Goal: Task Accomplishment & Management: Complete application form

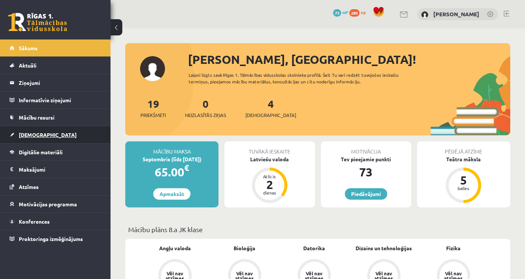
click at [44, 132] on link "[DEMOGRAPHIC_DATA]" at bounding box center [56, 134] width 92 height 17
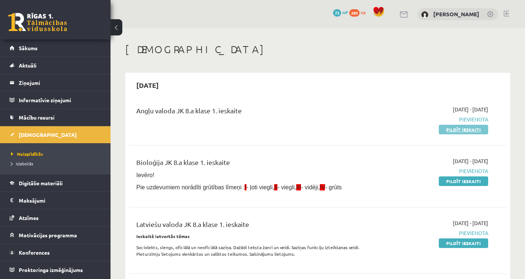
click at [451, 133] on link "Pildīt ieskaiti" at bounding box center [463, 130] width 49 height 10
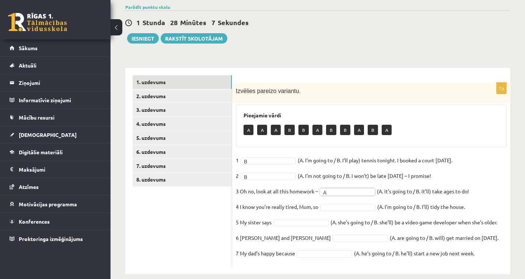
scroll to position [67, 0]
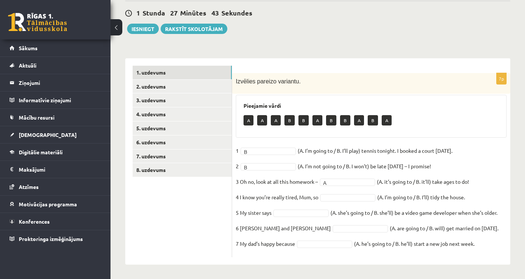
click at [333, 201] on fieldset "1 B * (A. I’m going to / B. I’ll play) tennis tonight. I booked a court yesterd…" at bounding box center [371, 199] width 271 height 108
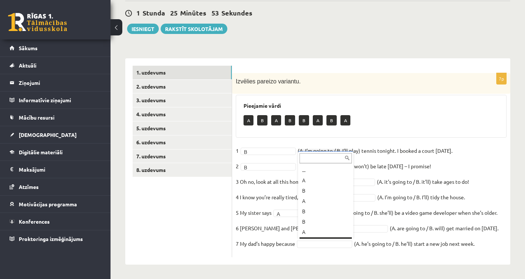
scroll to position [9, 0]
click at [313, 247] on fieldset "1 B * (A. I’m going to / B. I’ll play) tennis tonight. I booked a court yesterd…" at bounding box center [371, 199] width 271 height 108
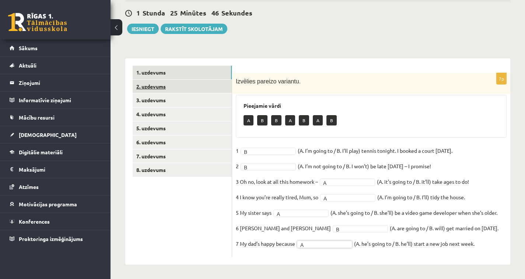
click at [167, 90] on link "2. uzdevums" at bounding box center [182, 87] width 99 height 14
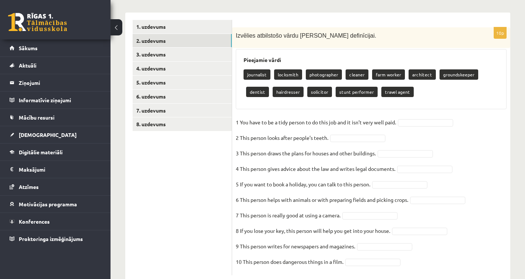
scroll to position [131, 0]
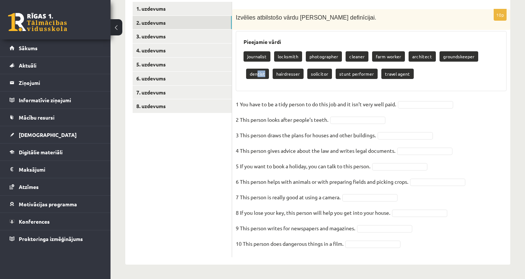
drag, startPoint x: 485, startPoint y: 55, endPoint x: 477, endPoint y: 63, distance: 11.7
click at [475, 64] on div "journalist locksmith photographer cleaner farm worker architect groundskeeper d…" at bounding box center [372, 66] width 256 height 35
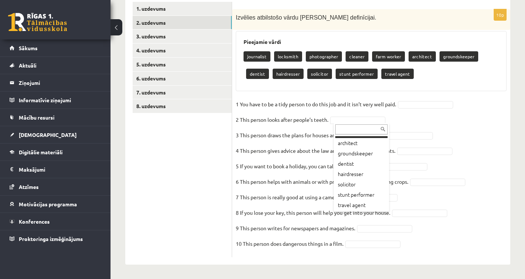
scroll to position [60, 0]
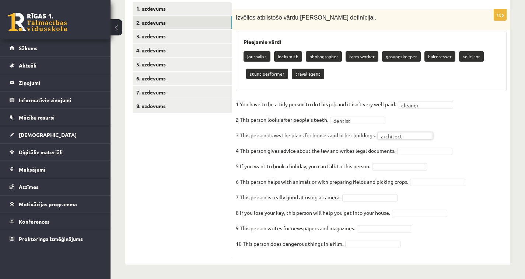
drag, startPoint x: 410, startPoint y: 205, endPoint x: 413, endPoint y: 208, distance: 5.2
click at [410, 205] on fieldset "1 You have to be a tidy person to do this job and it isn’t very well paid.   cl…" at bounding box center [371, 175] width 271 height 155
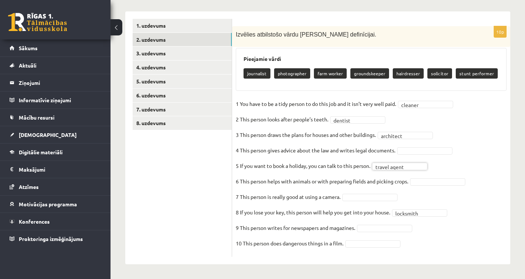
scroll to position [113, 0]
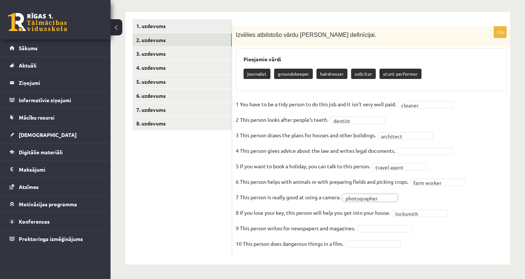
click at [383, 233] on fieldset "**********" at bounding box center [371, 175] width 271 height 155
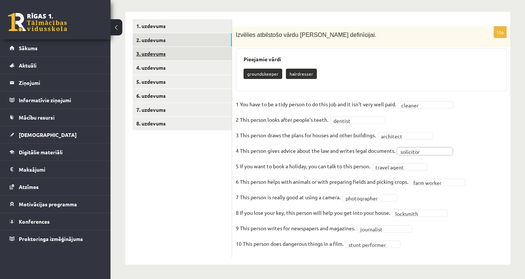
click at [159, 59] on link "3. uzdevums" at bounding box center [182, 54] width 99 height 14
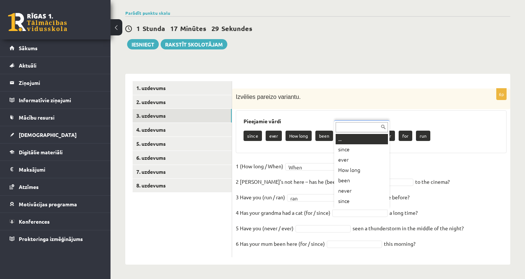
scroll to position [9, 0]
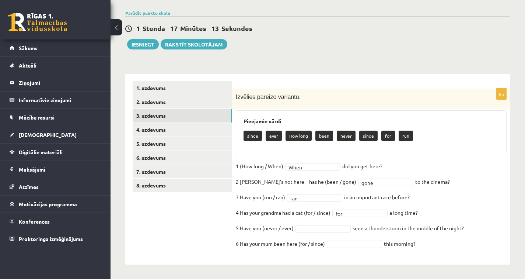
click at [305, 232] on fieldset "1 (How long / When) When **** did you get here?   2 Sam’s not here – has he (be…" at bounding box center [371, 206] width 271 height 93
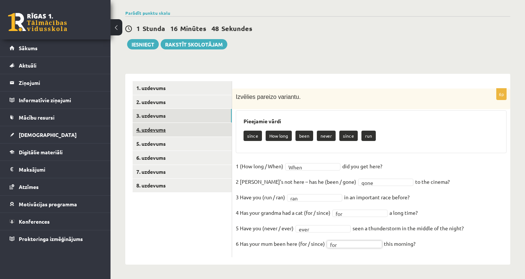
click at [174, 134] on link "4. uzdevums" at bounding box center [182, 130] width 99 height 14
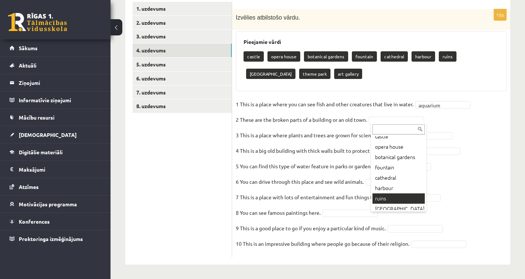
scroll to position [19, 0]
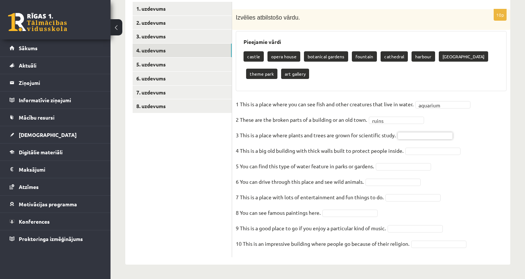
click at [422, 155] on fieldset "1 This is a place where you can see fish and other creatures that live in water…" at bounding box center [371, 175] width 271 height 155
click at [421, 154] on fieldset "1 This is a place where you can see fish and other creatures that live in water…" at bounding box center [371, 175] width 271 height 155
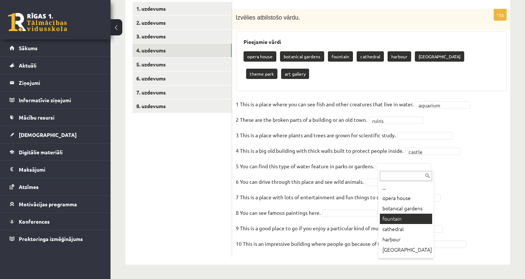
scroll to position [113, 0]
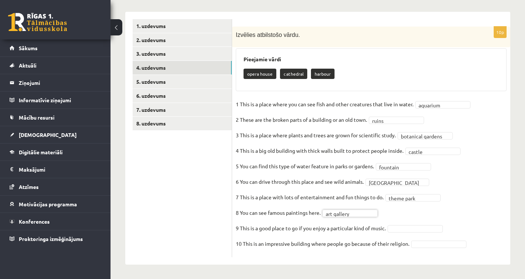
click at [426, 223] on fieldset "**********" at bounding box center [371, 175] width 271 height 155
click at [451, 239] on fieldset "**********" at bounding box center [371, 175] width 271 height 155
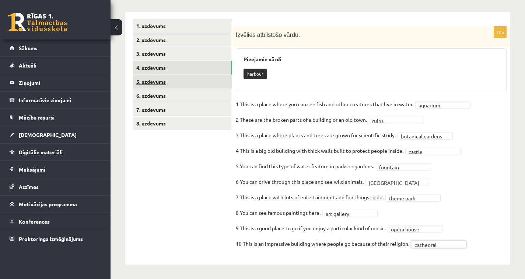
click at [153, 86] on link "5. uzdevums" at bounding box center [182, 82] width 99 height 14
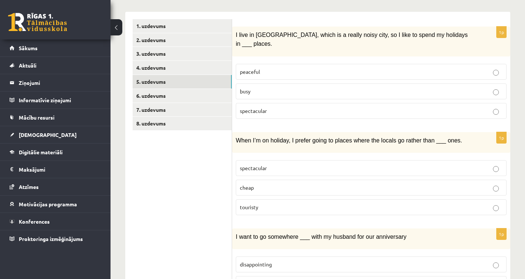
click at [262, 64] on label "peaceful" at bounding box center [371, 72] width 271 height 16
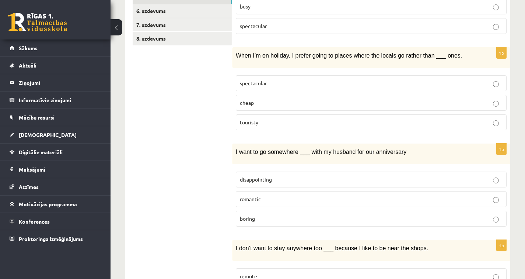
scroll to position [197, 0]
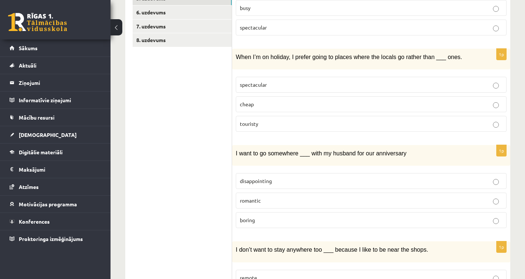
click at [253, 119] on label "touristy" at bounding box center [371, 124] width 271 height 16
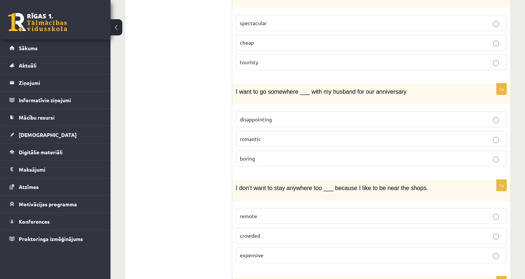
scroll to position [270, 0]
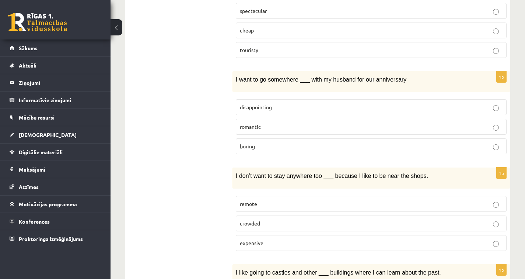
click at [247, 120] on label "romantic" at bounding box center [371, 127] width 271 height 16
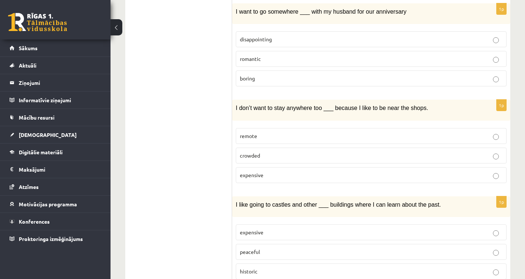
scroll to position [355, 0]
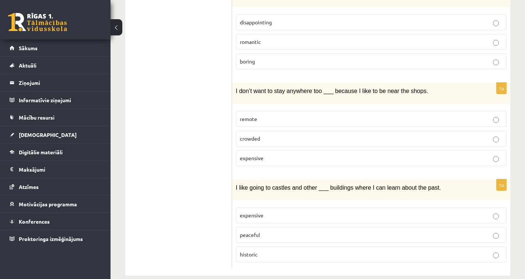
click at [323, 135] on p "crowded" at bounding box center [371, 139] width 263 height 8
click at [260, 250] on p "historic" at bounding box center [371, 254] width 263 height 8
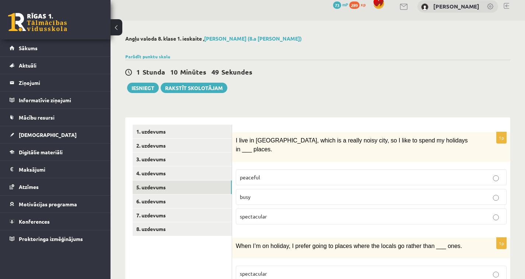
scroll to position [0, 0]
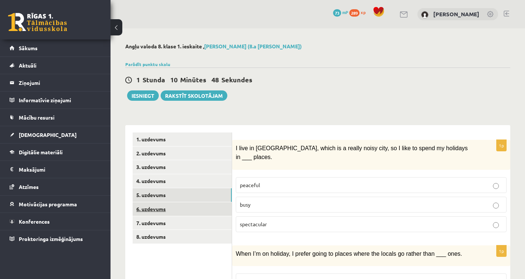
click at [161, 208] on link "6. uzdevums" at bounding box center [182, 209] width 99 height 14
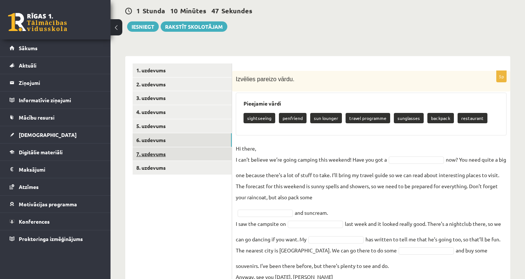
scroll to position [109, 0]
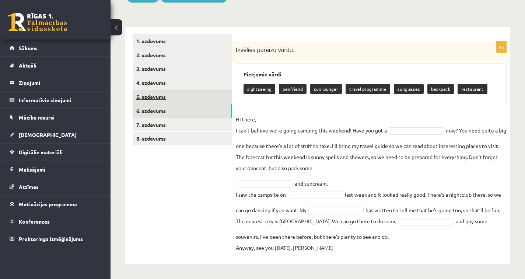
click at [172, 90] on link "5. uzdevums" at bounding box center [182, 97] width 99 height 14
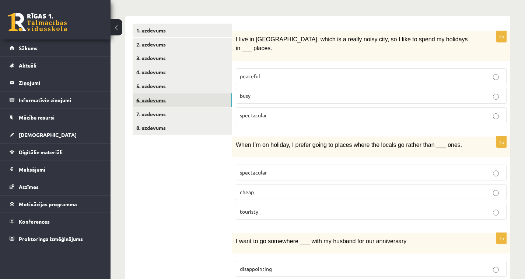
click at [160, 99] on link "6. uzdevums" at bounding box center [182, 100] width 99 height 14
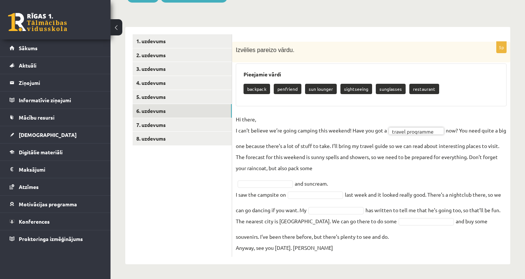
click at [403, 115] on fieldset "**********" at bounding box center [371, 183] width 271 height 139
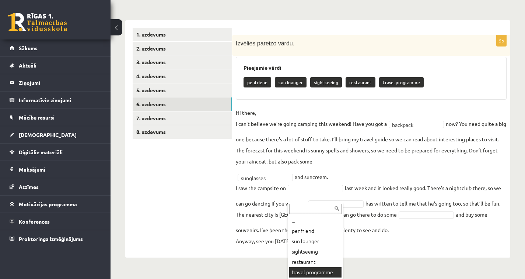
click at [316, 273] on div "... penfriend sun lounger sightseeing restaurant travel programme" at bounding box center [315, 240] width 55 height 77
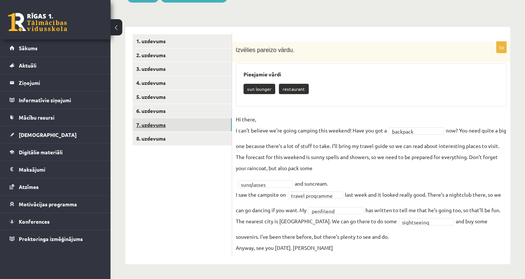
click at [171, 118] on link "7. uzdevums" at bounding box center [182, 125] width 99 height 14
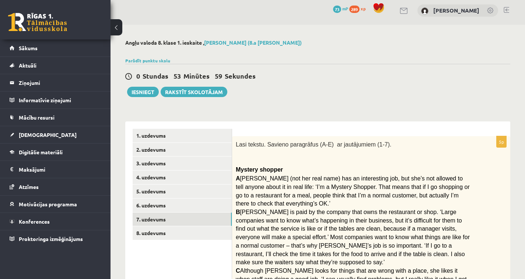
scroll to position [4, 0]
click at [171, 229] on link "8. uzdevums" at bounding box center [182, 233] width 99 height 14
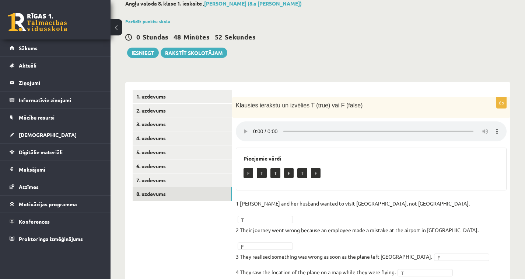
scroll to position [34, 0]
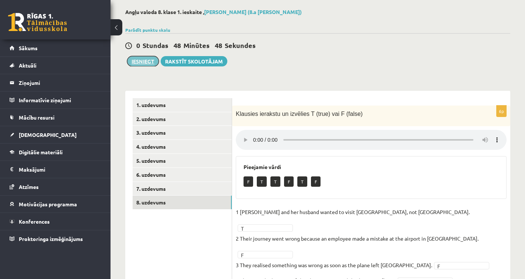
click at [145, 59] on button "Iesniegt" at bounding box center [143, 61] width 32 height 10
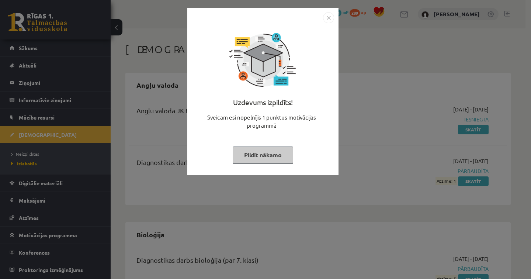
click at [329, 23] on img "Close" at bounding box center [328, 17] width 11 height 11
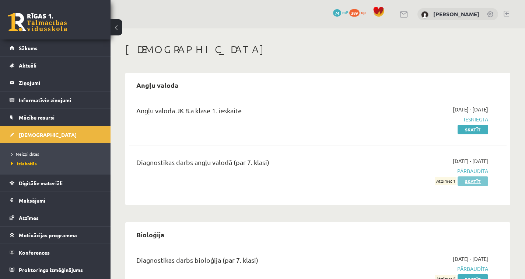
click at [469, 179] on link "Skatīt" at bounding box center [473, 181] width 31 height 10
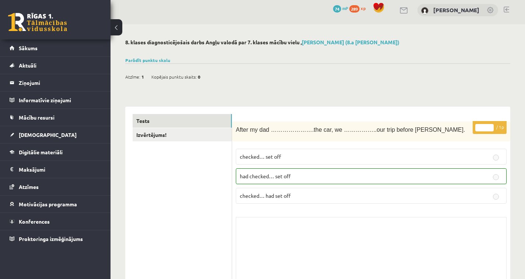
scroll to position [8, 0]
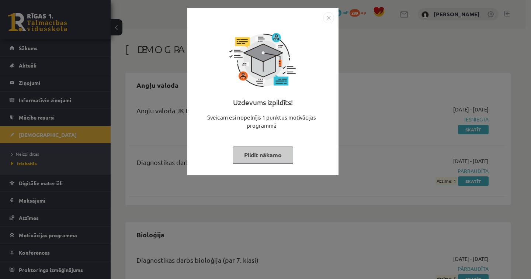
click at [329, 18] on img "Close" at bounding box center [328, 17] width 11 height 11
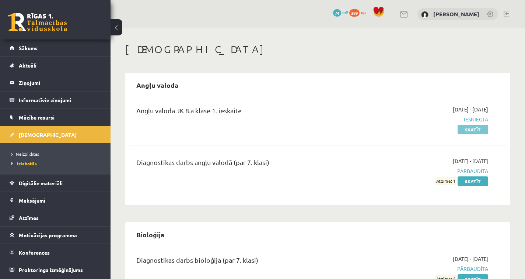
click at [473, 132] on link "Skatīt" at bounding box center [473, 130] width 31 height 10
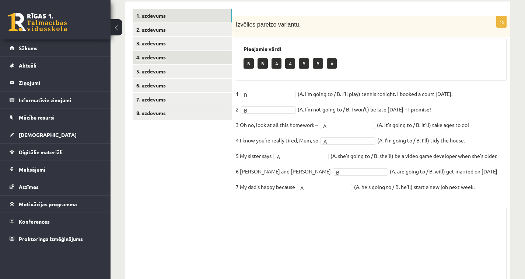
scroll to position [108, 0]
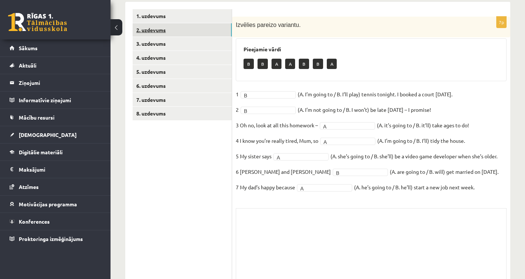
click at [176, 31] on link "2. uzdevums" at bounding box center [182, 30] width 99 height 14
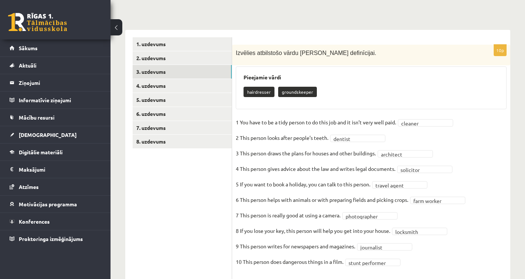
scroll to position [73, 0]
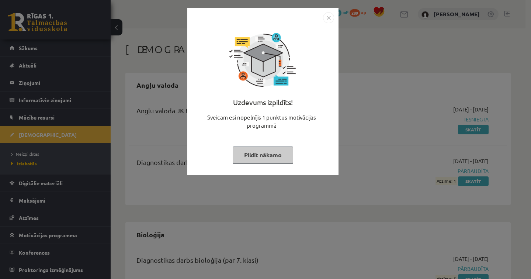
click at [327, 21] on img "Close" at bounding box center [328, 17] width 11 height 11
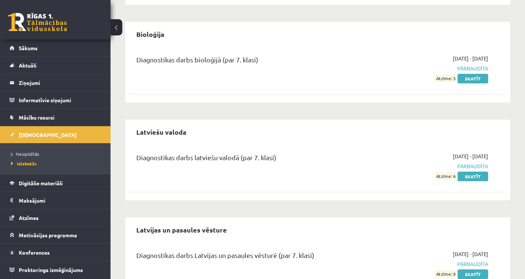
scroll to position [234, 0]
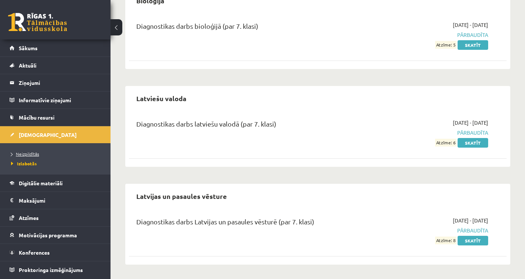
click at [28, 154] on span "Neizpildītās" at bounding box center [25, 154] width 28 height 6
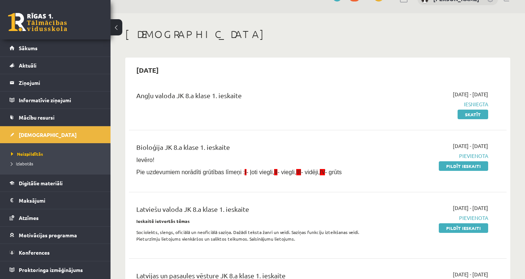
scroll to position [15, 0]
click at [476, 117] on link "Skatīt" at bounding box center [473, 114] width 31 height 10
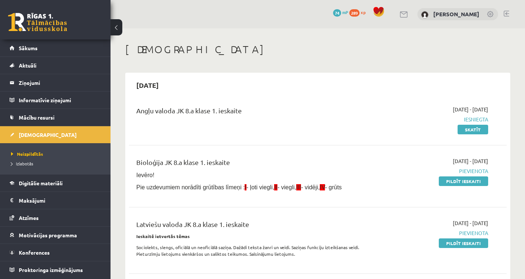
scroll to position [15, 0]
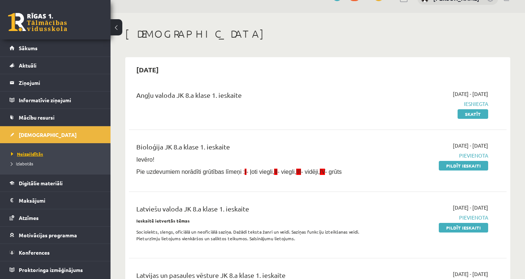
click at [32, 157] on link "Neizpildītās" at bounding box center [57, 153] width 92 height 7
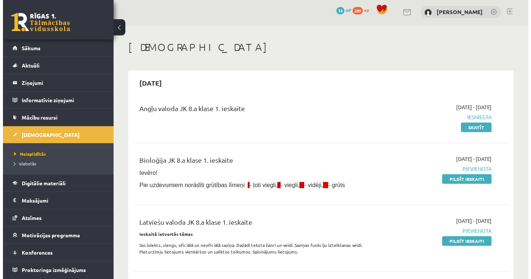
scroll to position [0, 0]
